Goal: Task Accomplishment & Management: Manage account settings

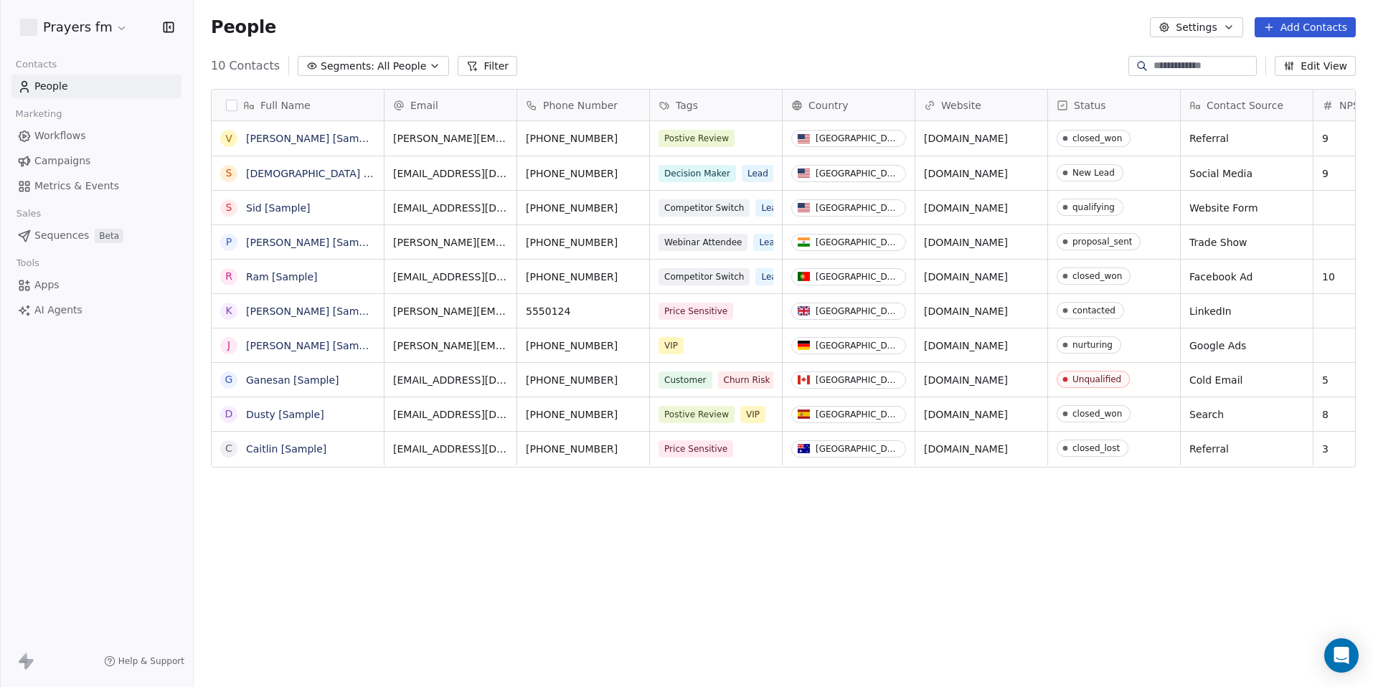
scroll to position [594, 1169]
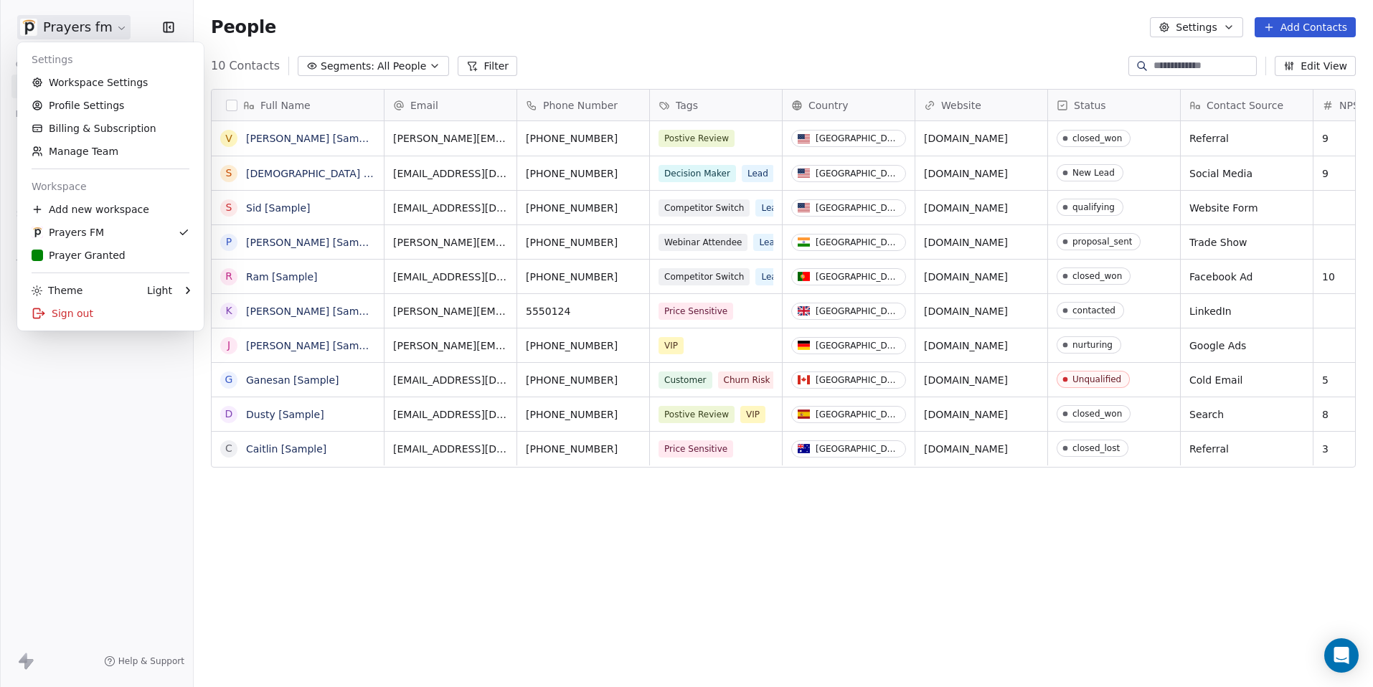
click at [90, 27] on html "Prayers fm Contacts People Marketing Workflows Campaigns Metrics & Events Sales…" at bounding box center [686, 343] width 1373 height 687
click at [81, 256] on div "Prayer Granted" at bounding box center [79, 255] width 94 height 14
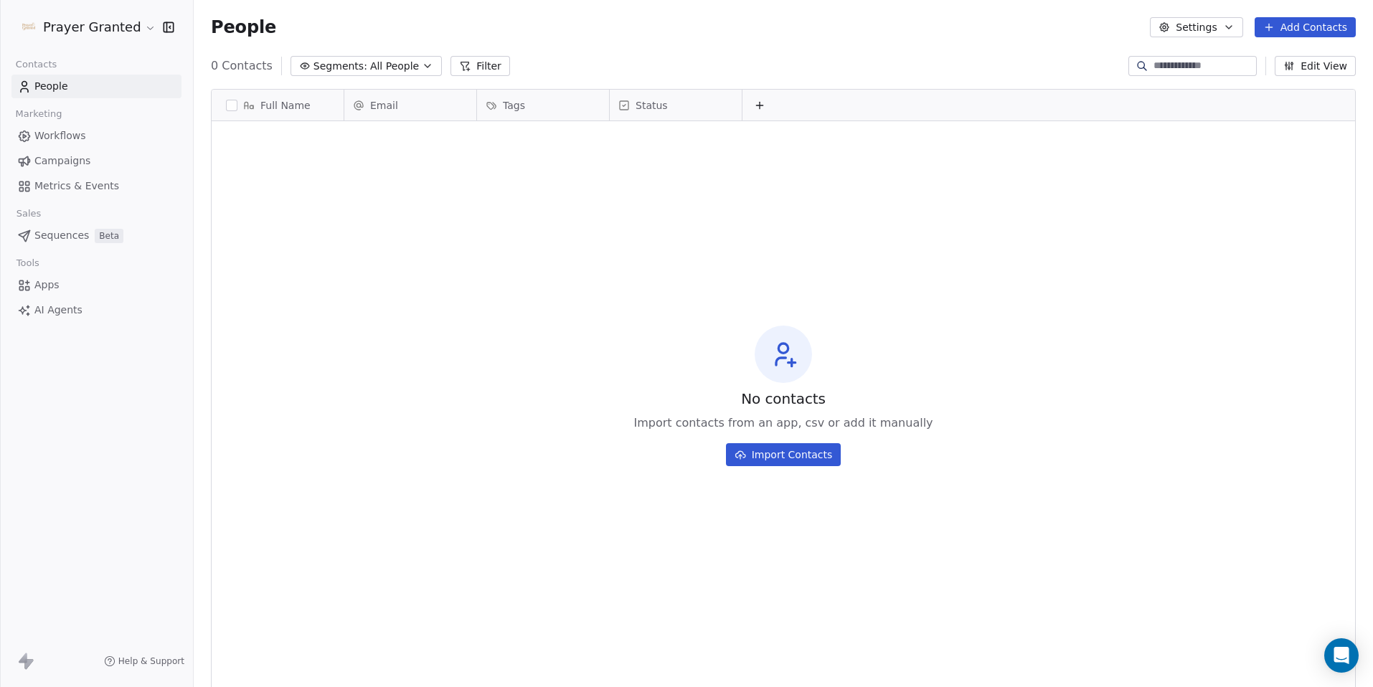
scroll to position [594, 1169]
click at [1216, 28] on button "Settings" at bounding box center [1196, 27] width 93 height 20
click at [1038, 41] on html "Prayer Granted Contacts People Marketing Workflows Campaigns Metrics & Events S…" at bounding box center [686, 343] width 1373 height 687
click at [37, 662] on div "Help & Support" at bounding box center [96, 662] width 193 height 52
click at [79, 235] on span "Sequences" at bounding box center [61, 235] width 55 height 15
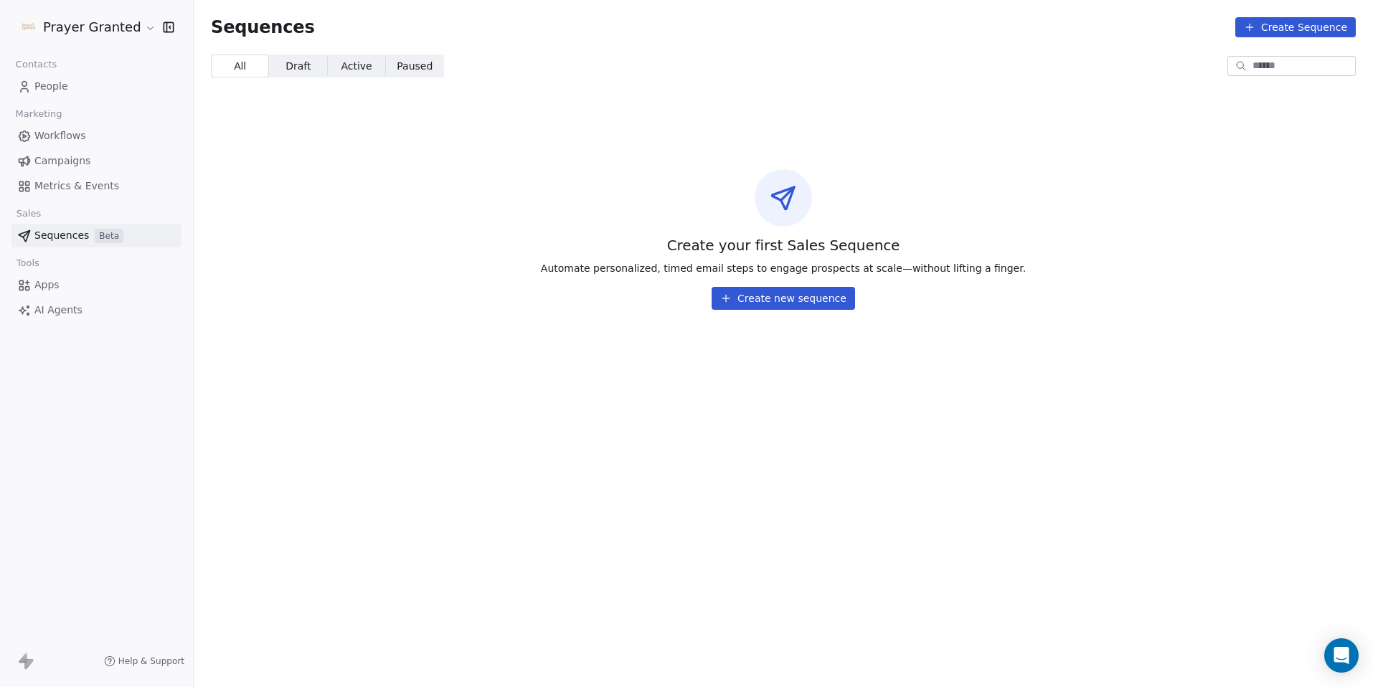
click at [55, 283] on span "Apps" at bounding box center [46, 285] width 25 height 15
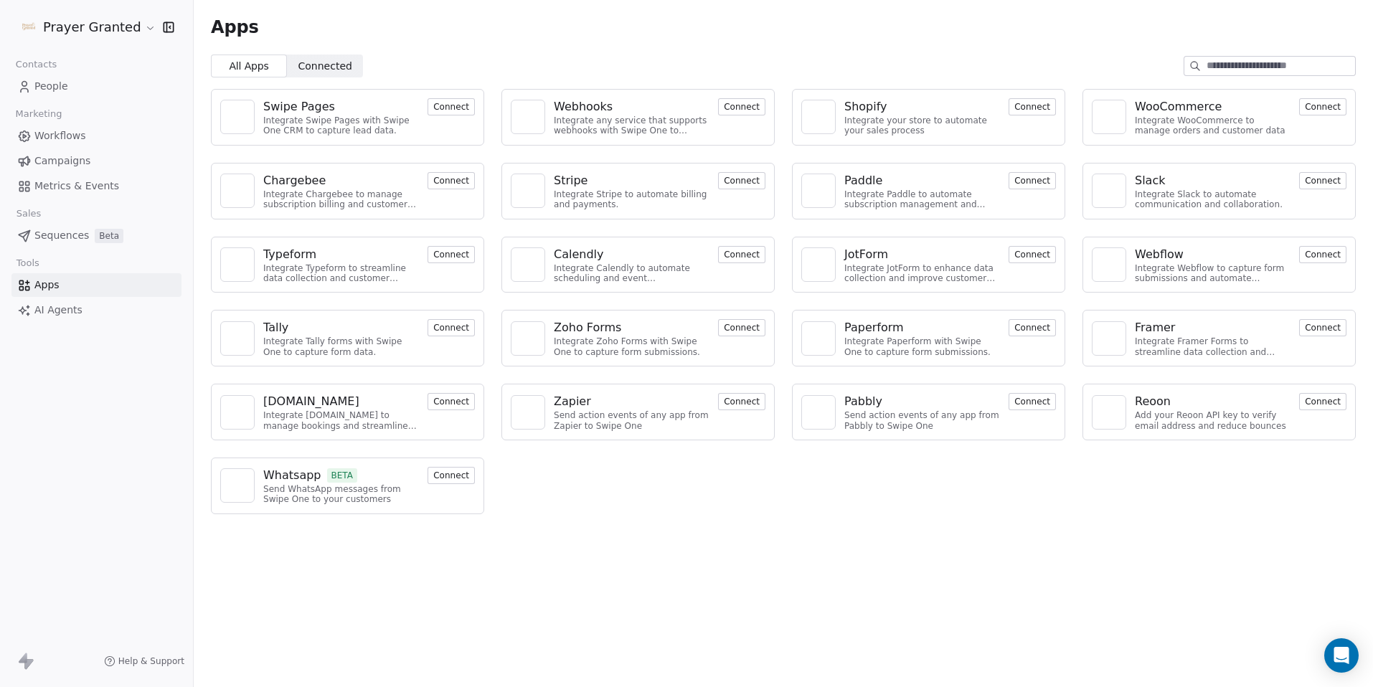
click at [116, 33] on html "Prayer Granted Contacts People Marketing Workflows Campaigns Metrics & Events S…" at bounding box center [686, 343] width 1373 height 687
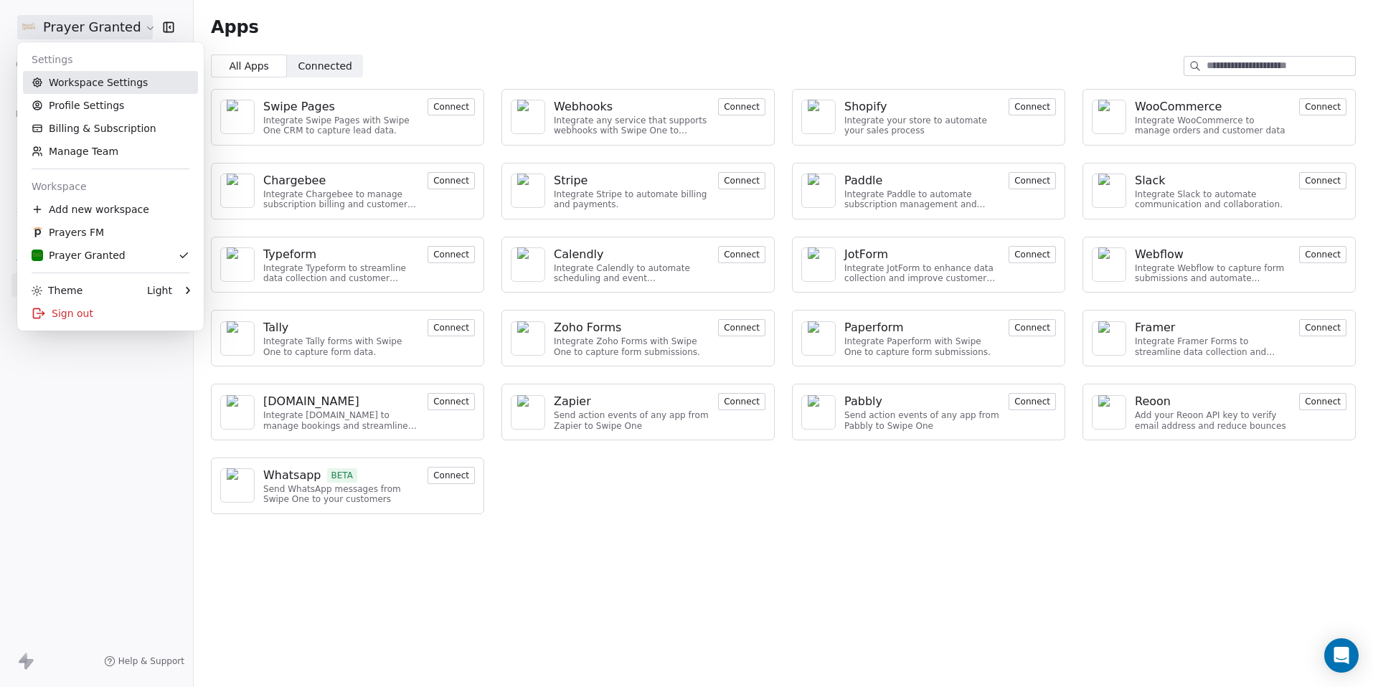
click at [109, 83] on link "Workspace Settings" at bounding box center [110, 82] width 175 height 23
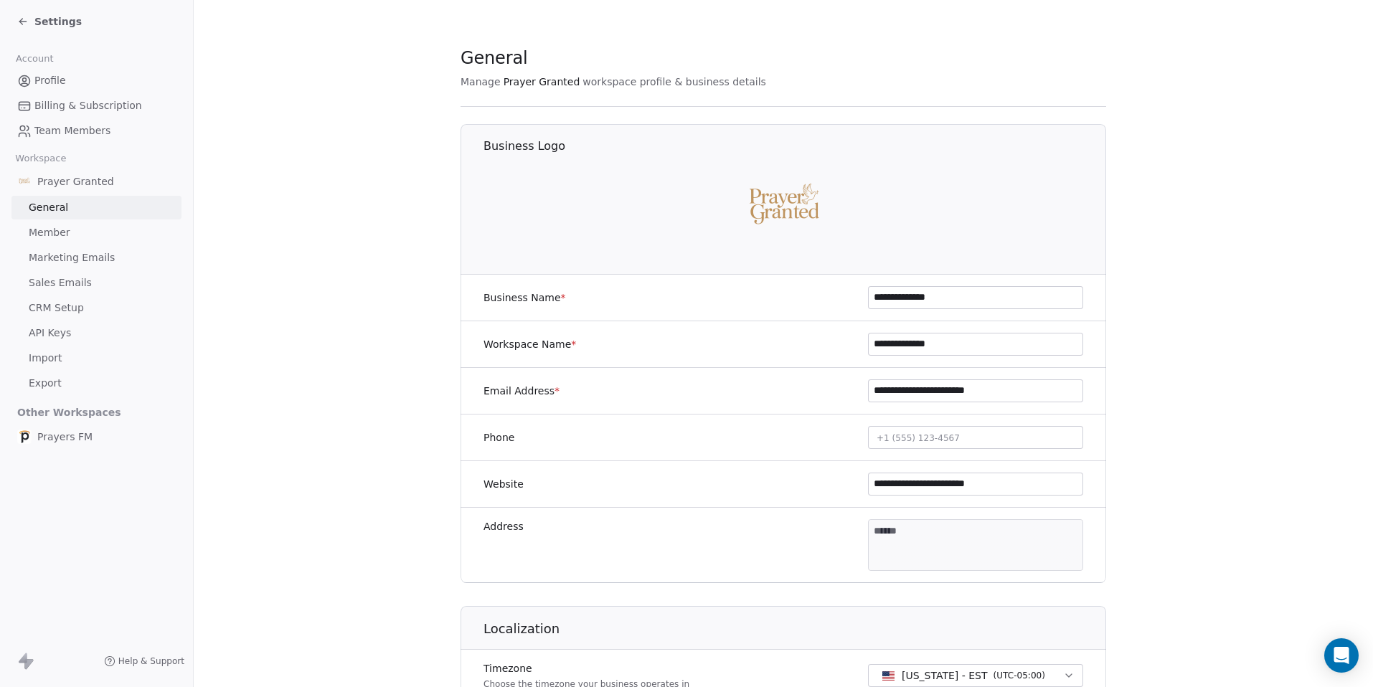
click at [63, 187] on span "Prayer Granted" at bounding box center [75, 181] width 77 height 14
click at [60, 182] on span "Prayer Granted" at bounding box center [75, 181] width 77 height 14
click at [58, 258] on span "Marketing Emails" at bounding box center [72, 257] width 86 height 15
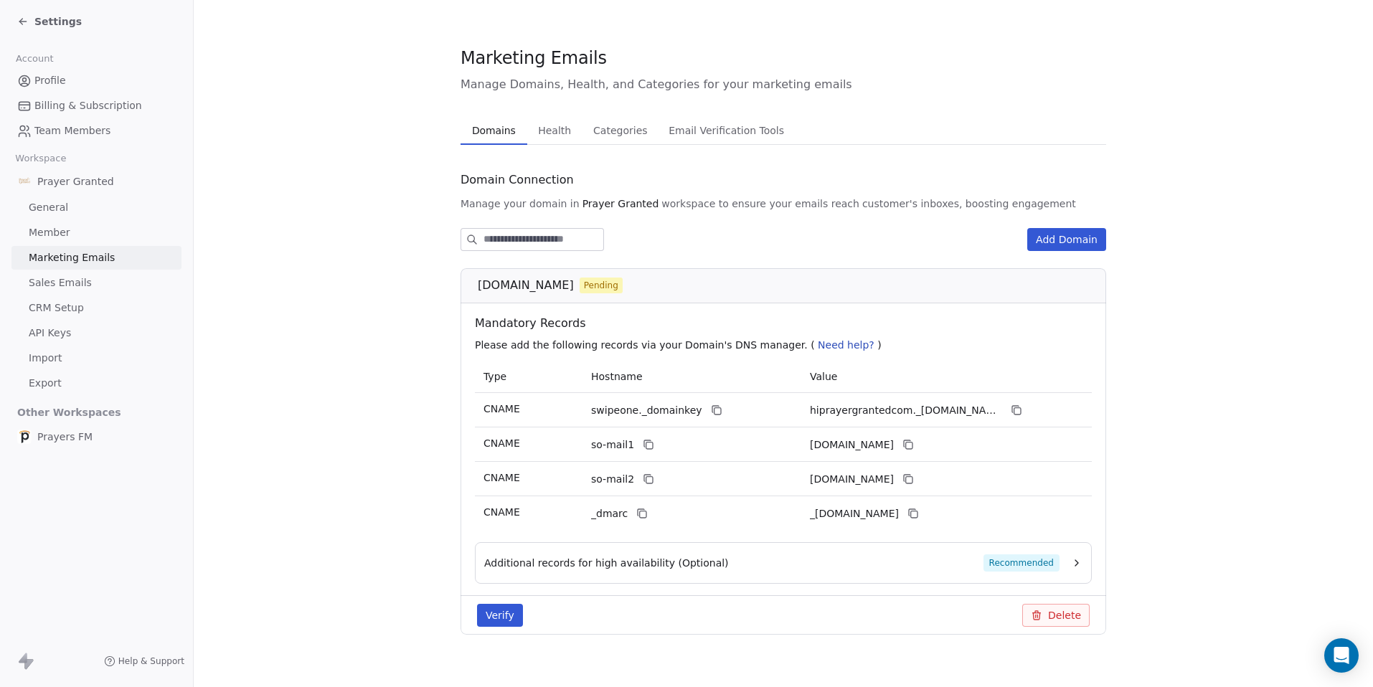
click at [500, 608] on button "Verify" at bounding box center [500, 615] width 46 height 23
click at [830, 39] on line "Close toast" at bounding box center [827, 42] width 6 height 6
